Goal: Task Accomplishment & Management: Manage account settings

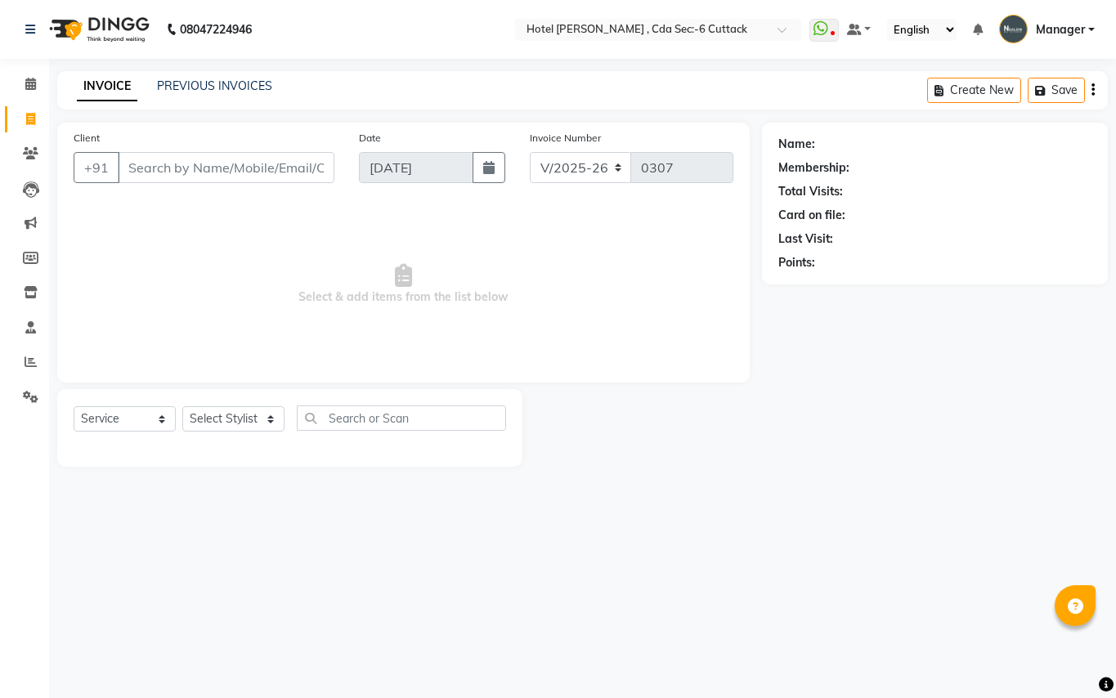
select select "7840"
select select "service"
click at [33, 83] on icon at bounding box center [30, 84] width 11 height 12
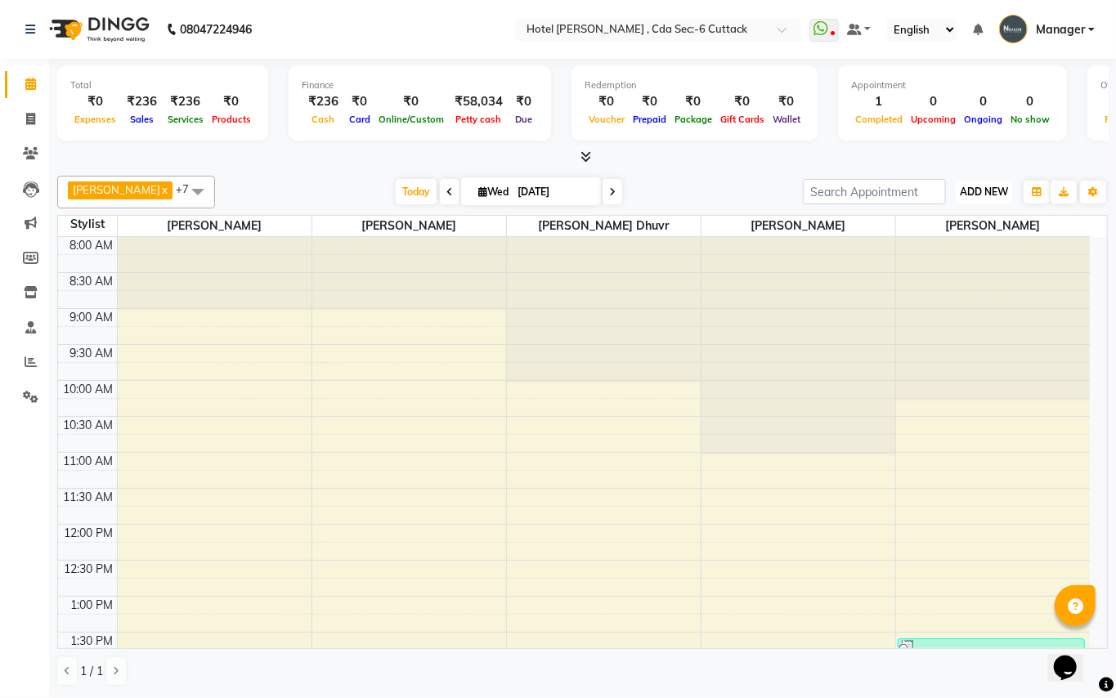
click at [998, 193] on span "ADD NEW" at bounding box center [984, 192] width 48 height 12
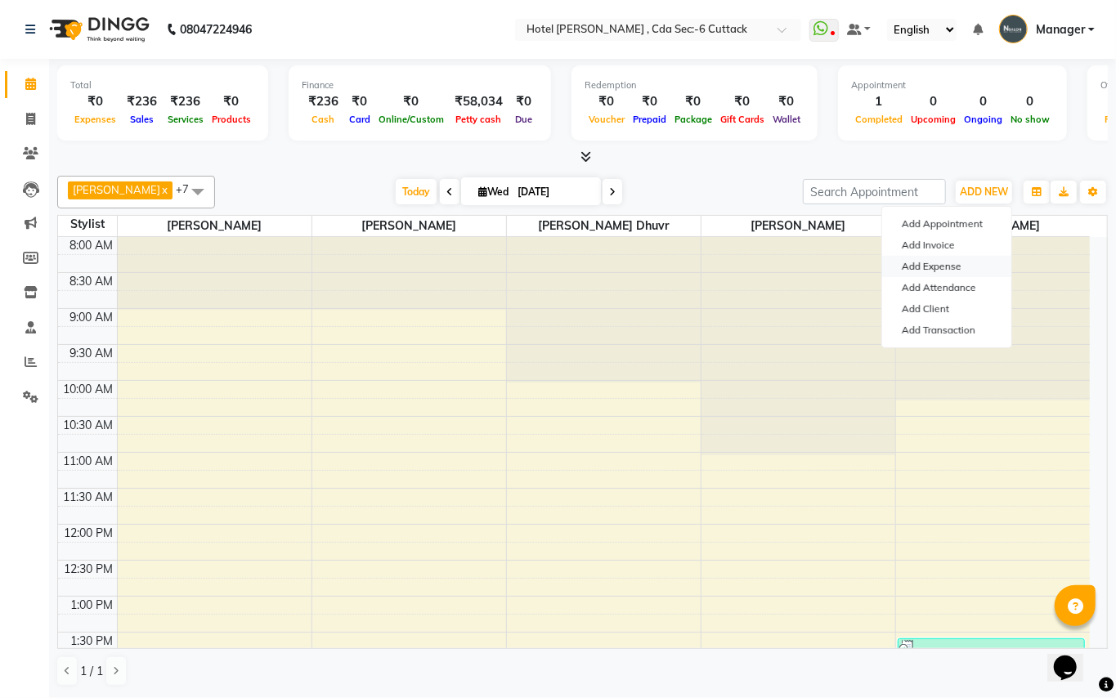
click at [953, 263] on link "Add Expense" at bounding box center [946, 266] width 129 height 21
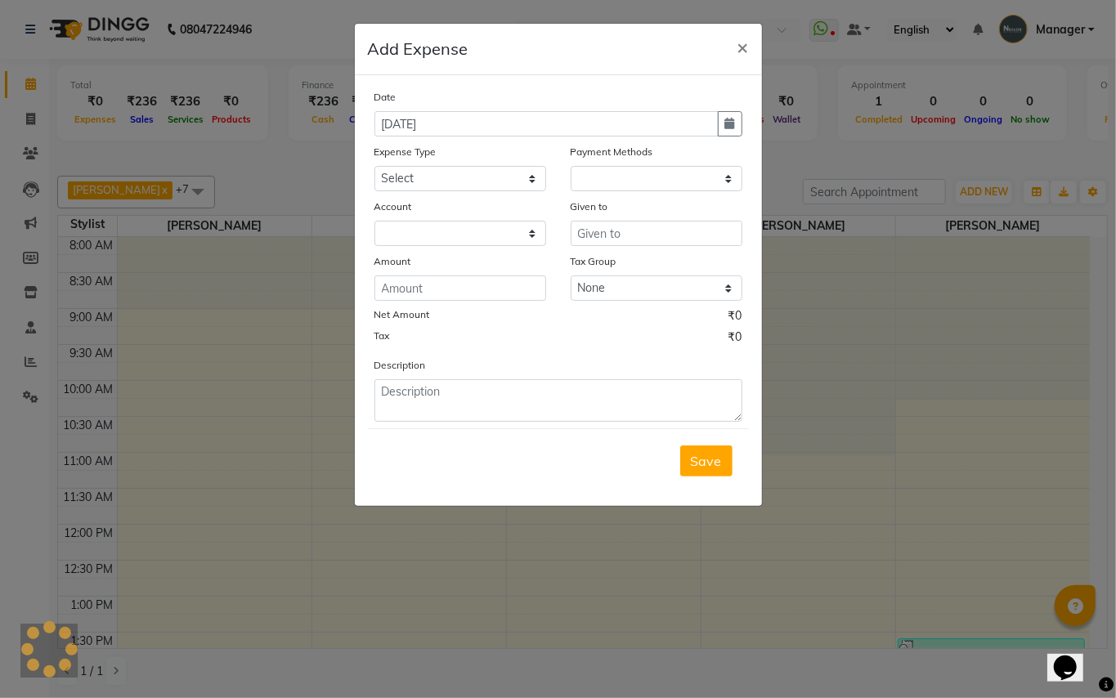
select select "1"
select select "6990"
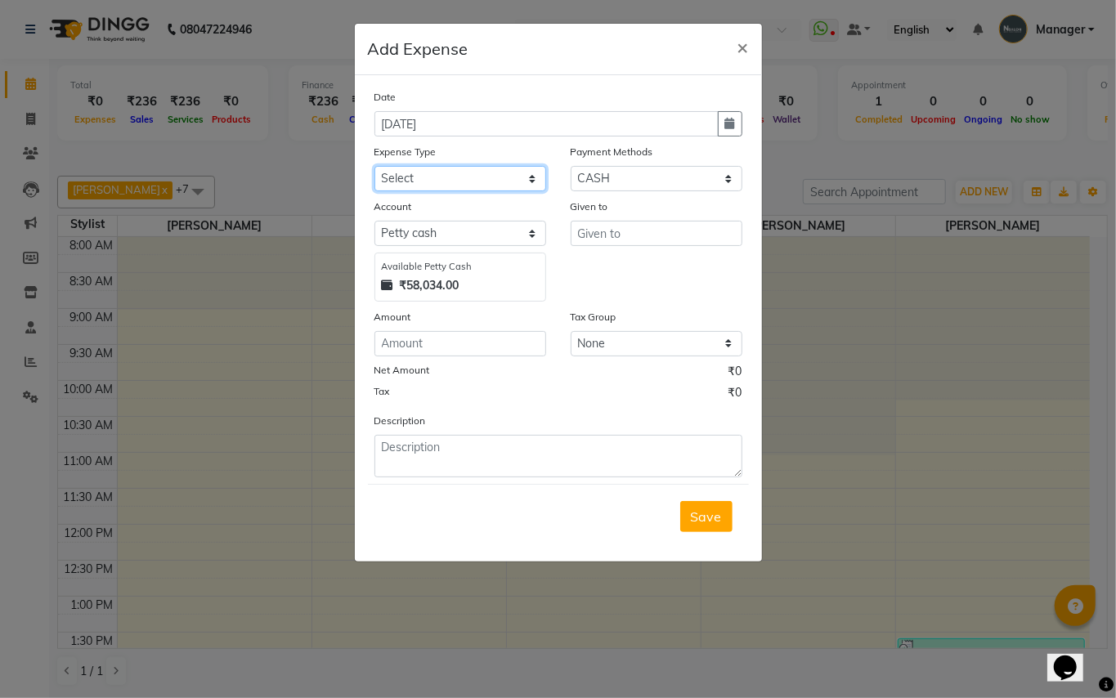
click at [433, 178] on select "Select advance salary BANK DEPOSIT building maintenance Day target DIESEL elect…" at bounding box center [460, 178] width 172 height 25
select select "1536"
click at [374, 166] on select "Select advance salary BANK DEPOSIT building maintenance Day target DIESEL elect…" at bounding box center [460, 178] width 172 height 25
click at [415, 338] on input "number" at bounding box center [460, 343] width 172 height 25
type input "50"
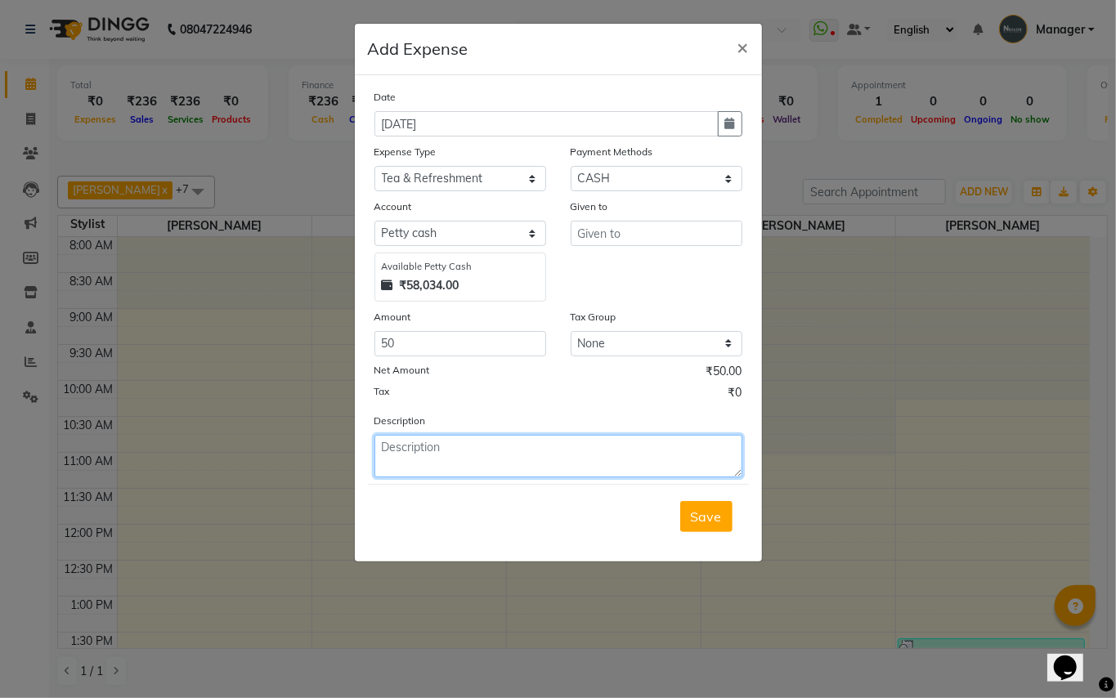
click at [386, 449] on textarea at bounding box center [558, 456] width 368 height 43
type textarea "Milk + Ezee"
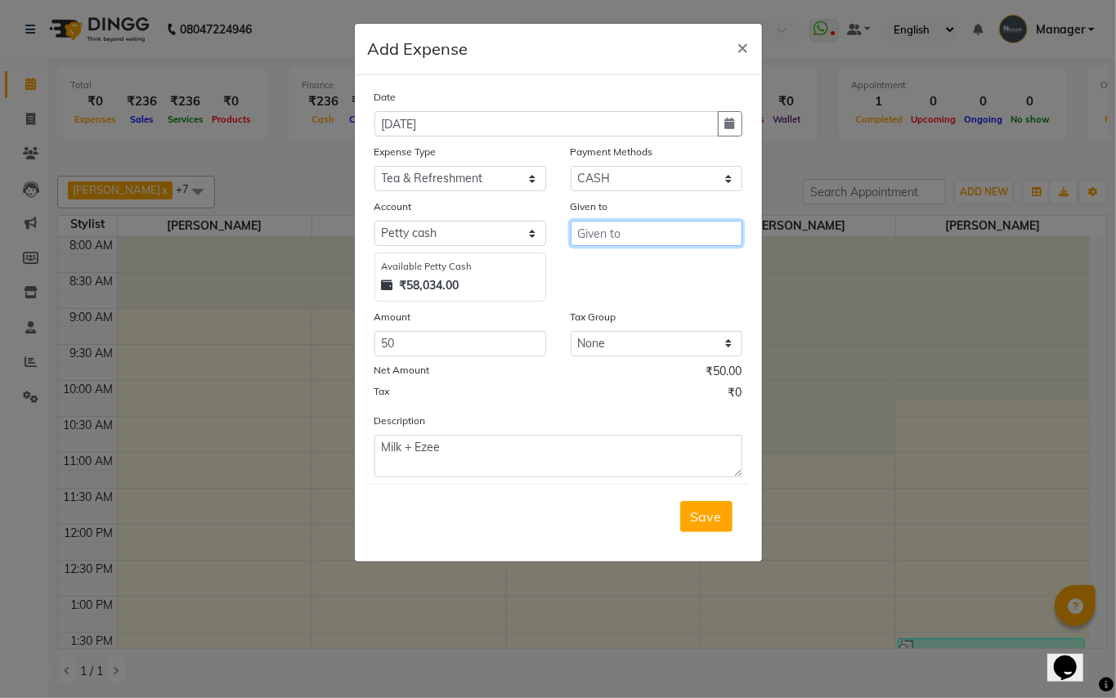
click at [594, 235] on input "text" at bounding box center [657, 233] width 172 height 25
type input "Shop"
click at [705, 517] on span "Save" at bounding box center [706, 517] width 31 height 16
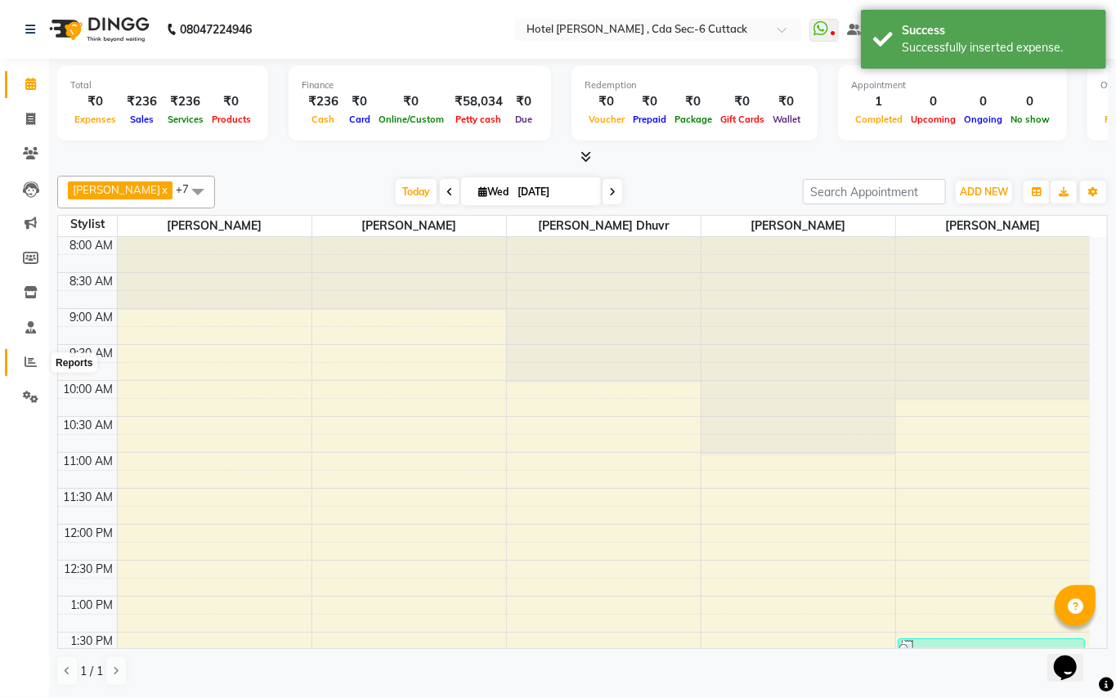
click at [38, 361] on span at bounding box center [30, 362] width 29 height 19
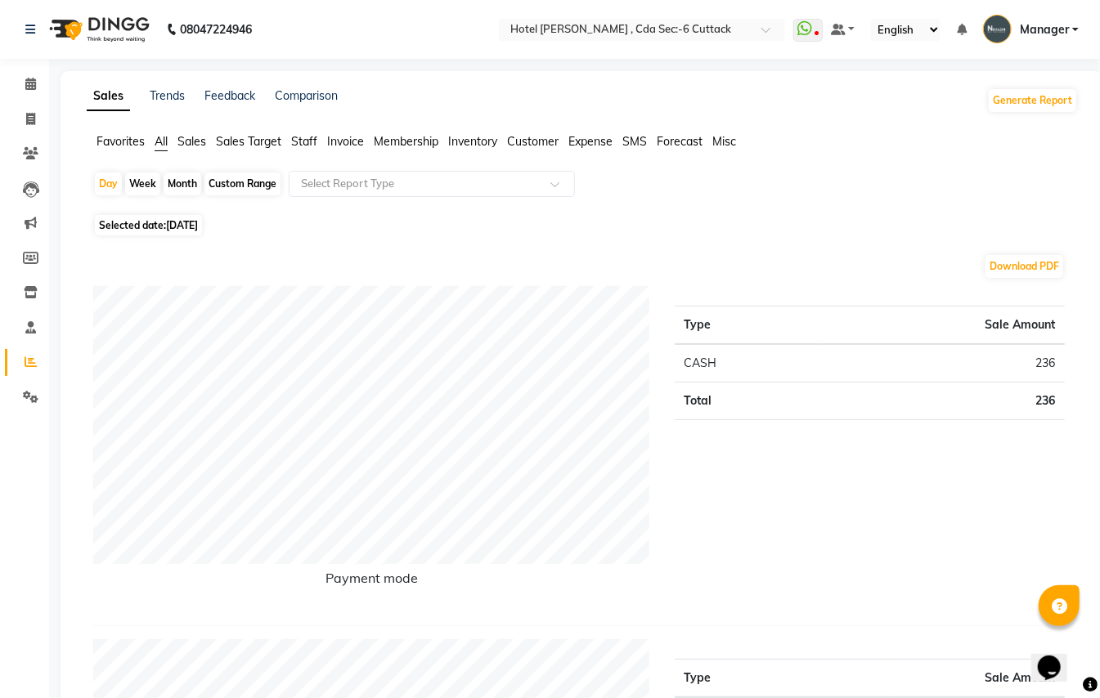
click at [589, 144] on span "Expense" at bounding box center [590, 141] width 44 height 15
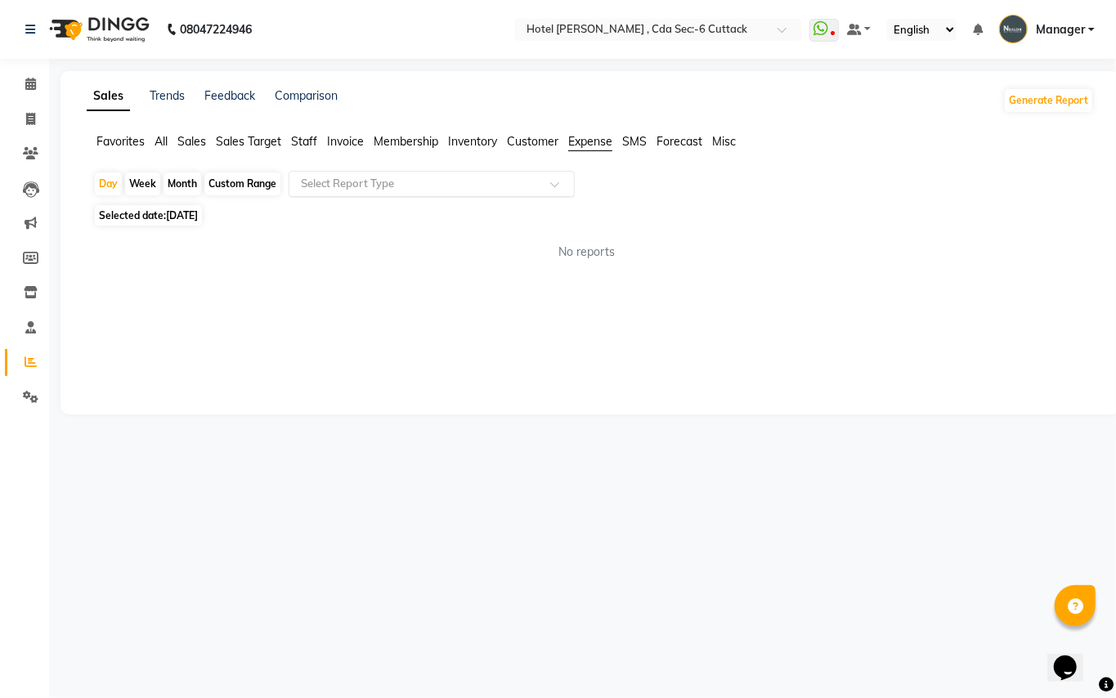
click at [558, 177] on div at bounding box center [431, 184] width 285 height 16
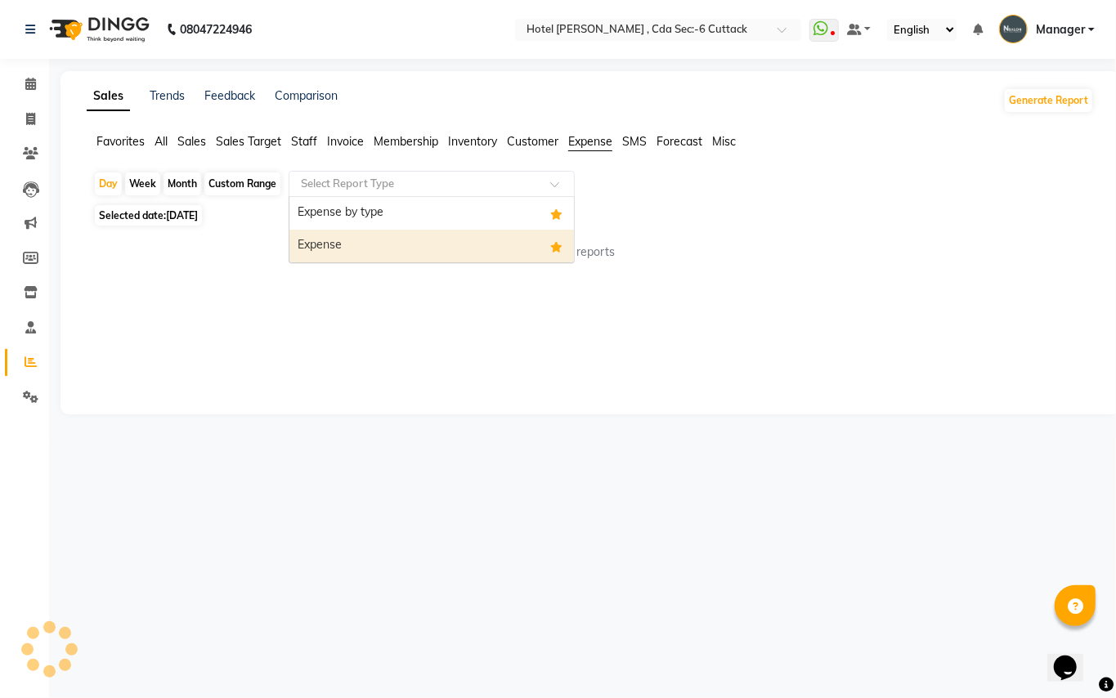
click at [443, 240] on div "Expense" at bounding box center [431, 246] width 285 height 33
select select "full_report"
select select "csv"
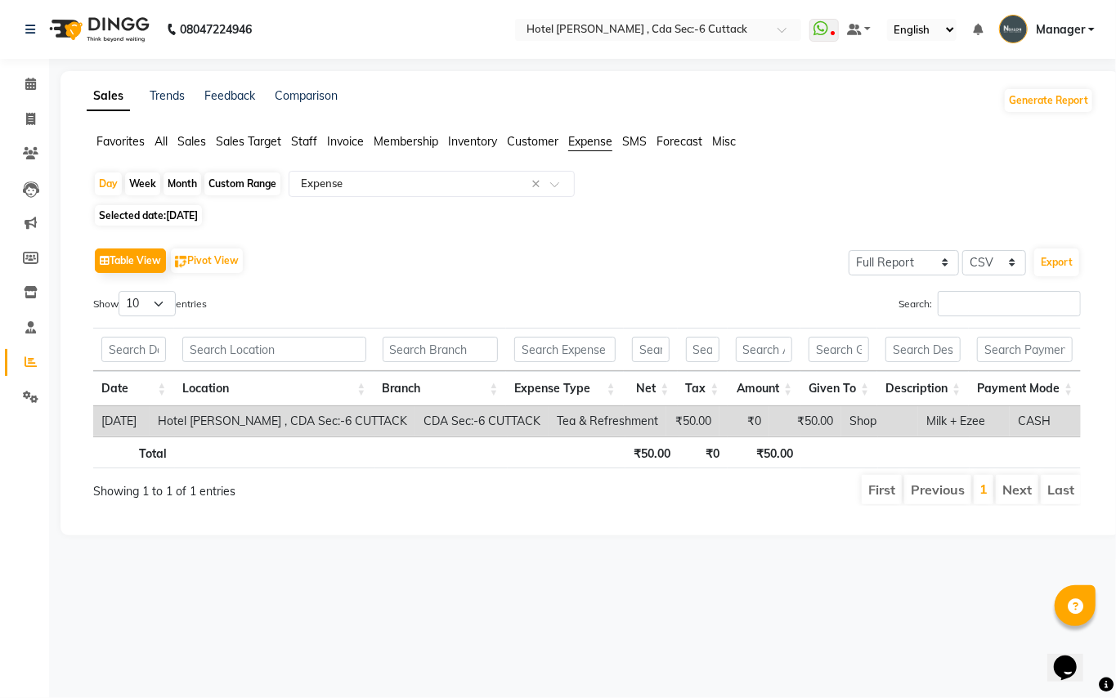
click at [184, 191] on div "Month" at bounding box center [183, 184] width 38 height 23
select select "9"
select select "2025"
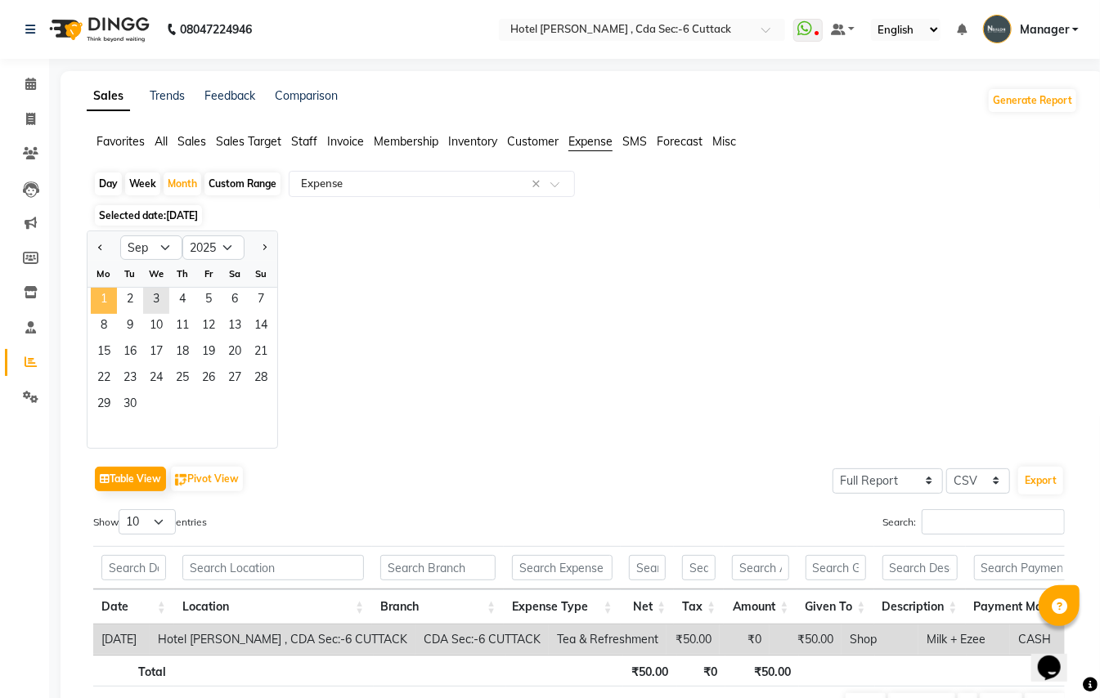
click at [105, 302] on span "1" at bounding box center [104, 301] width 26 height 26
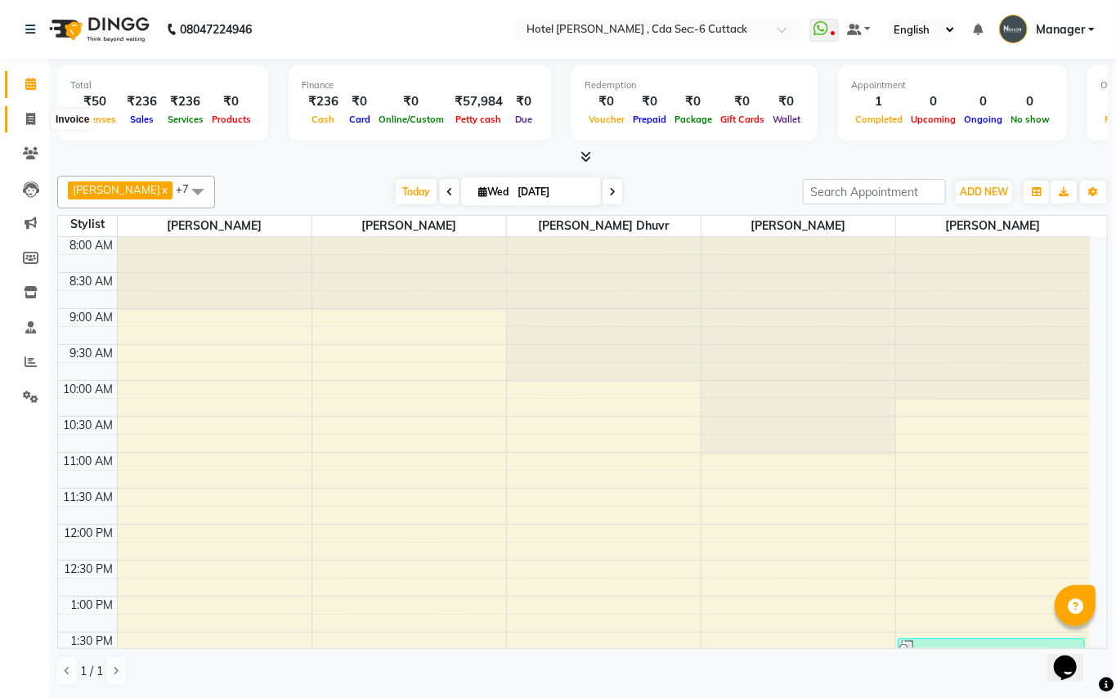
click at [36, 116] on span at bounding box center [30, 119] width 29 height 19
select select "7840"
select select "service"
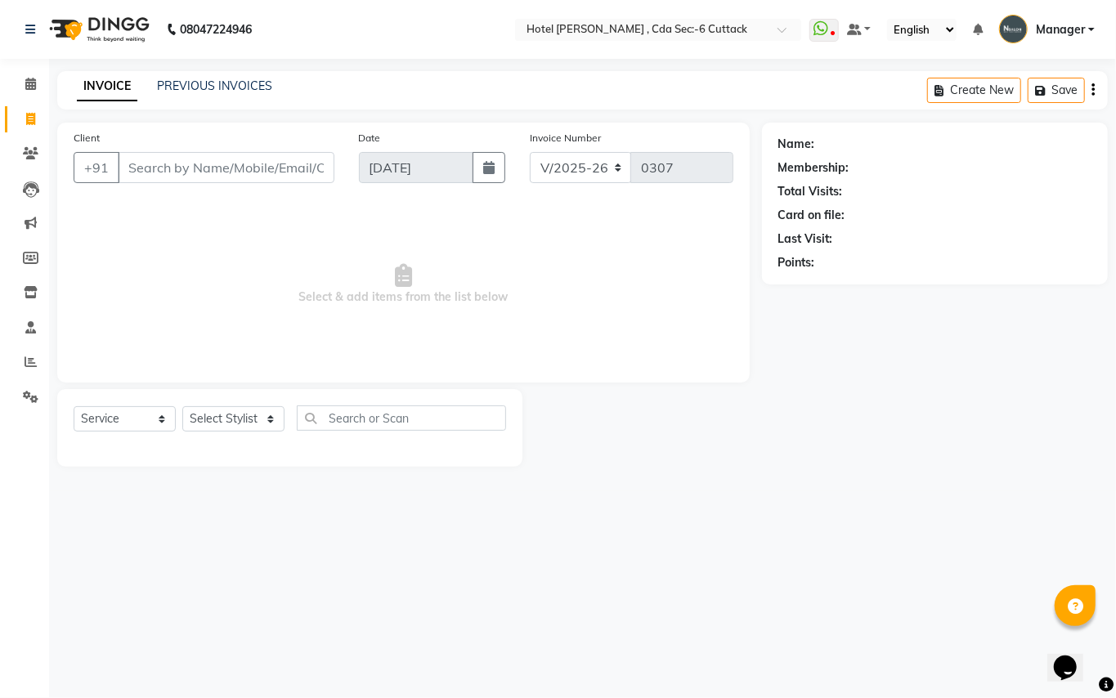
click at [194, 95] on div "INVOICE PREVIOUS INVOICES" at bounding box center [174, 87] width 235 height 19
